Goal: Task Accomplishment & Management: Use online tool/utility

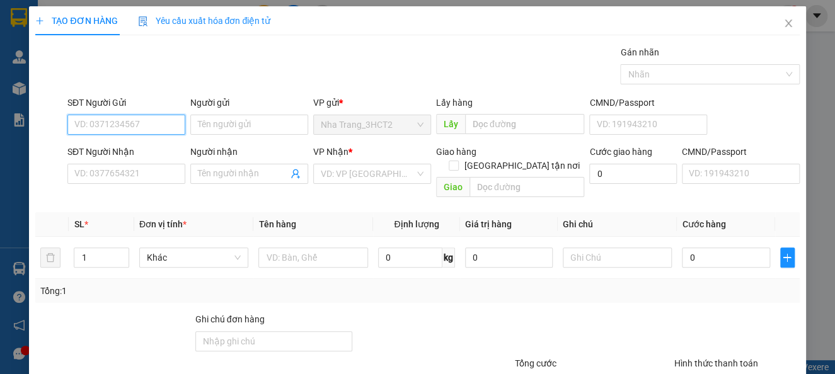
click at [99, 132] on input "SĐT Người Gửi" at bounding box center [126, 125] width 118 height 20
type input "0349762058"
click at [156, 148] on div "0349762058 - HOÀNG" at bounding box center [124, 150] width 101 height 14
type input "HOÀNG"
type input "0355232797"
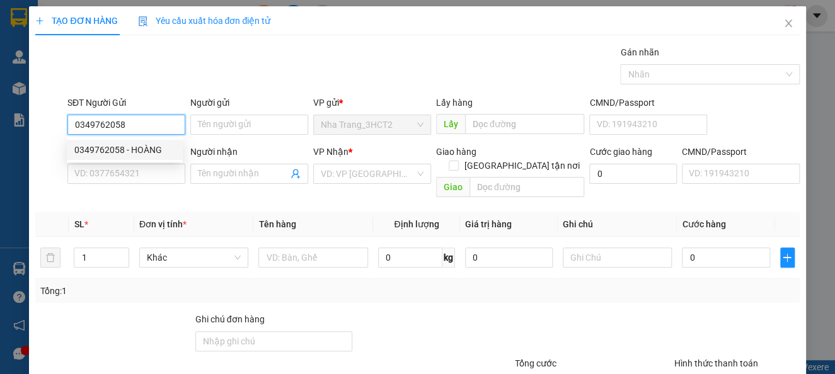
type input "LOAN"
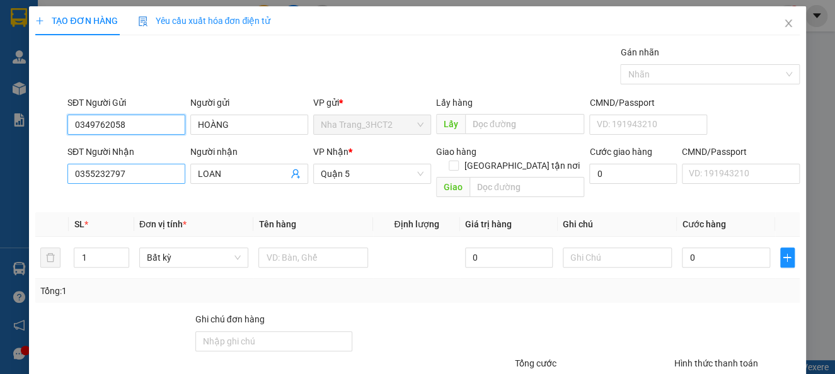
type input "0349762058"
click at [140, 171] on input "0355232797" at bounding box center [126, 174] width 118 height 20
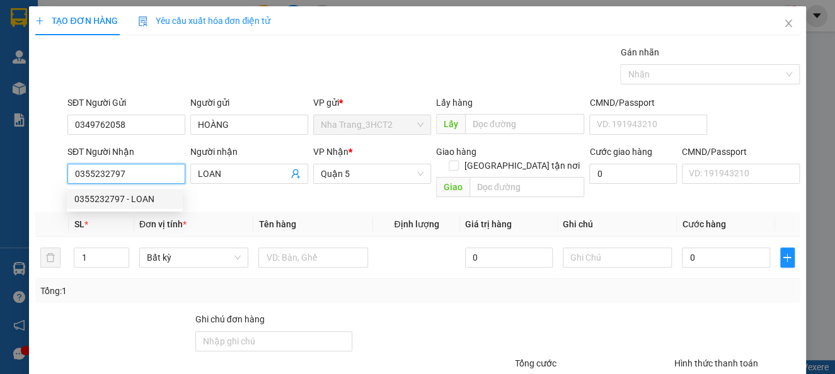
click at [140, 199] on div "0355232797 - LOAN" at bounding box center [124, 199] width 101 height 14
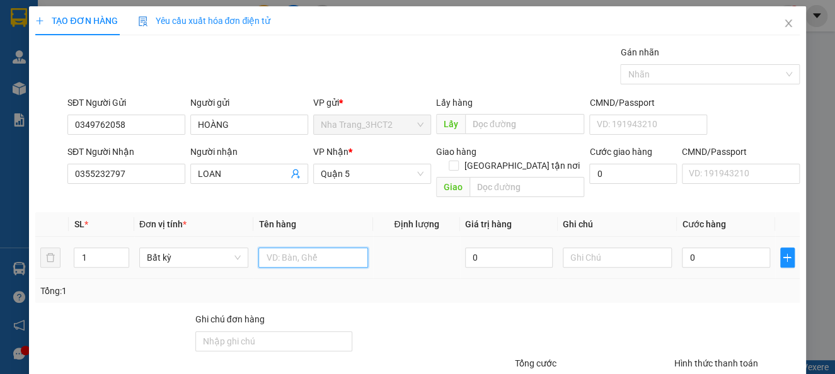
click at [270, 248] on input "text" at bounding box center [313, 258] width 110 height 20
type input "2T"
click at [708, 251] on input "0" at bounding box center [726, 258] width 88 height 20
type input "7"
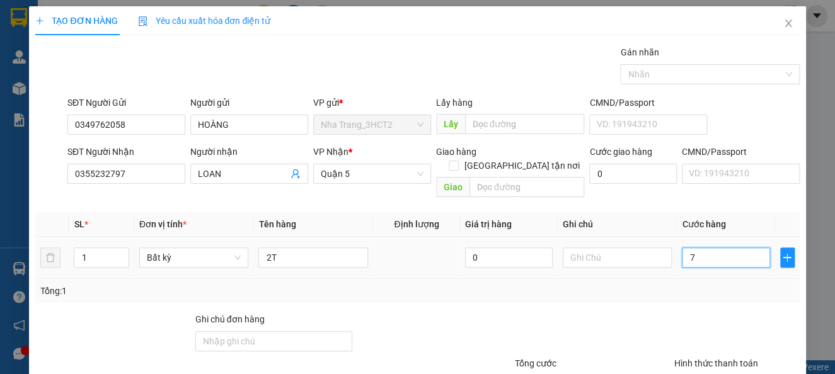
type input "7"
type input "70"
type input "700"
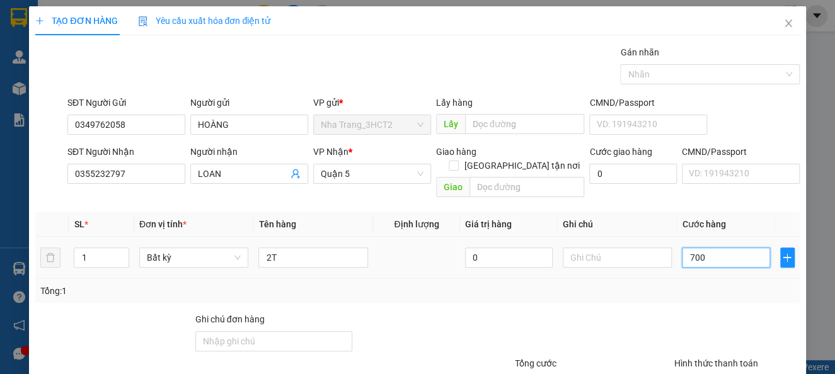
type input "700"
type input "7.000"
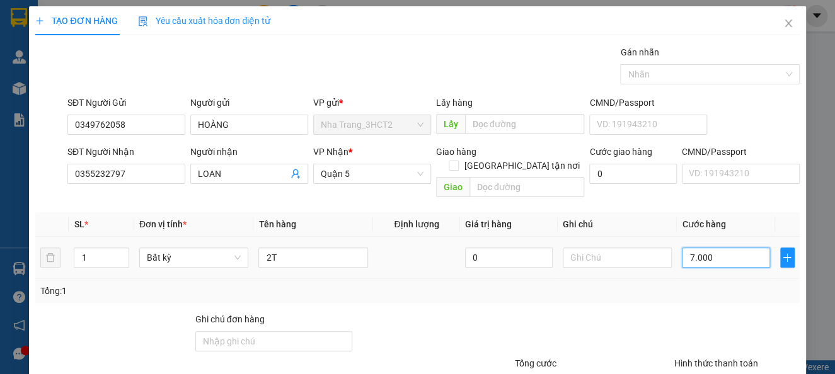
type input "70.000"
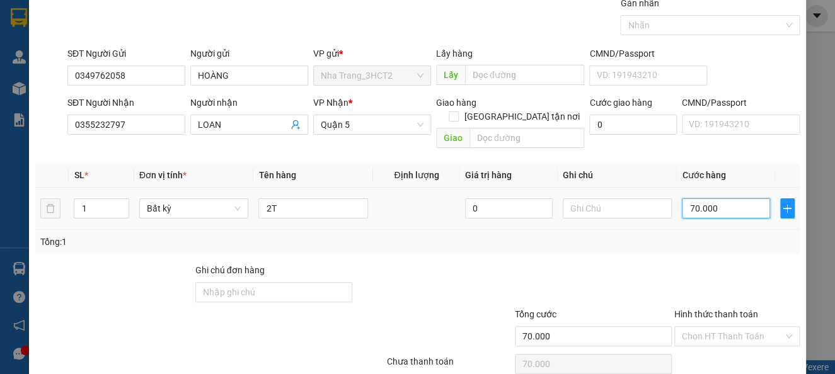
scroll to position [91, 0]
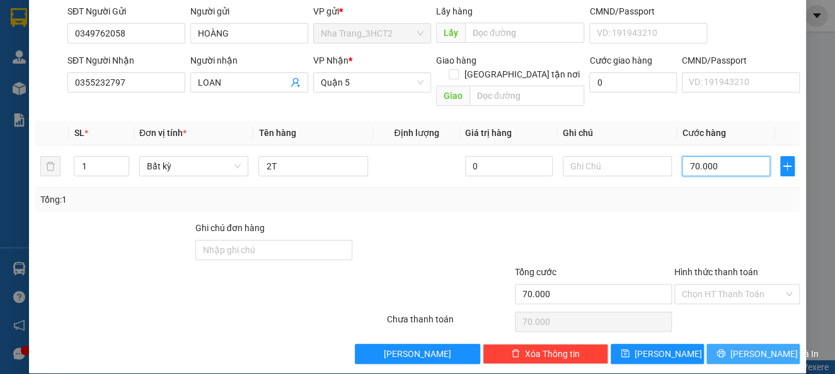
type input "70.000"
click at [753, 347] on span "[PERSON_NAME] và In" at bounding box center [775, 354] width 88 height 14
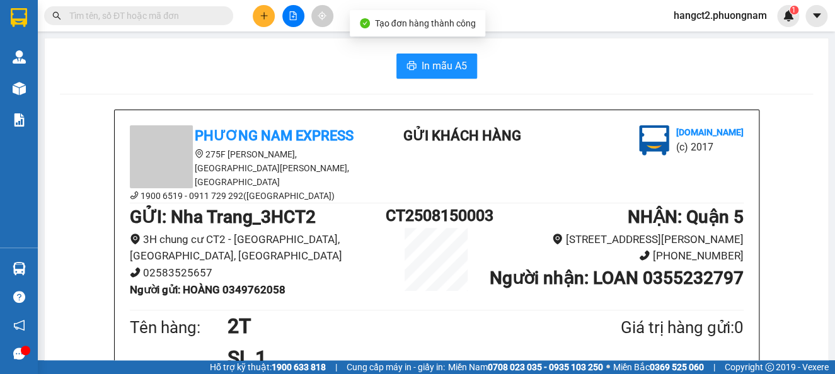
click at [422, 72] on span "In mẫu A5" at bounding box center [444, 66] width 45 height 16
